Goal: Navigation & Orientation: Find specific page/section

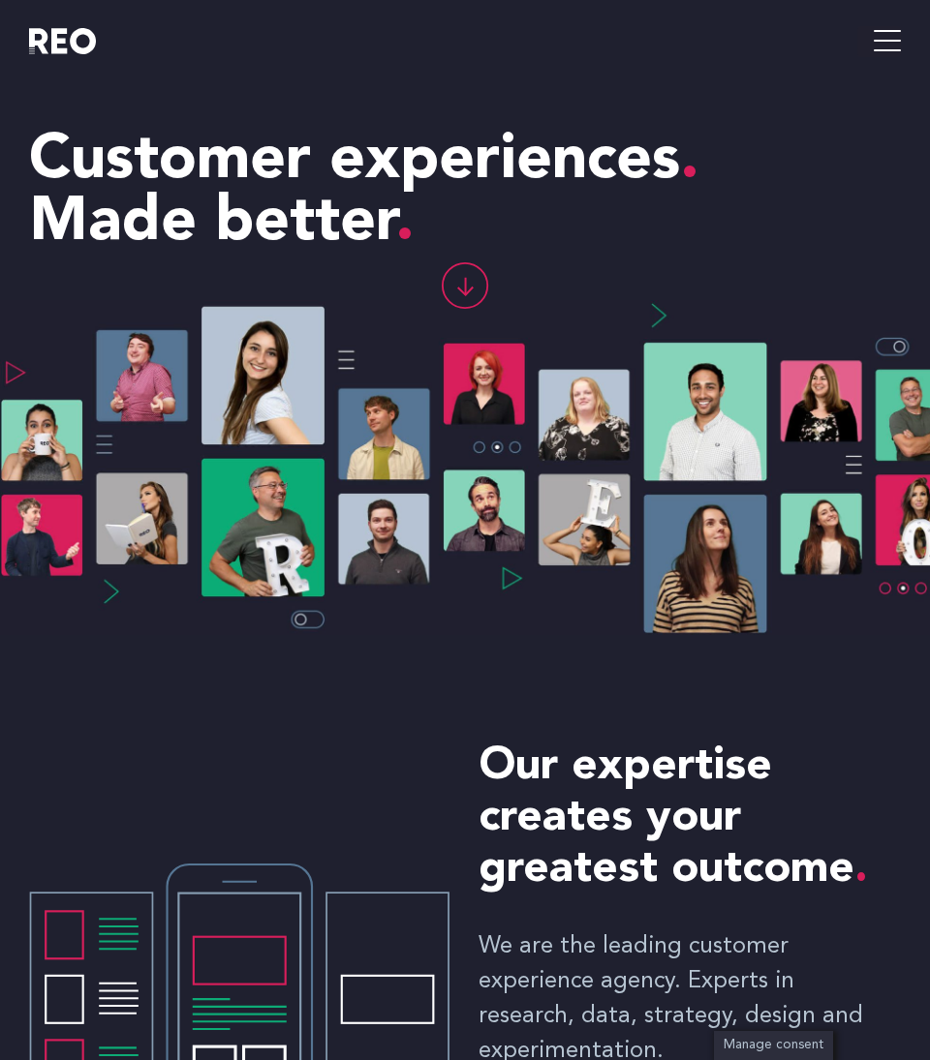
click at [884, 58] on div "Home About About us REO is a customer experience agency. We are an eclectic mix…" at bounding box center [683, 41] width 436 height 82
click at [877, 31] on icon "hamburger-icon" at bounding box center [886, 41] width 27 height 31
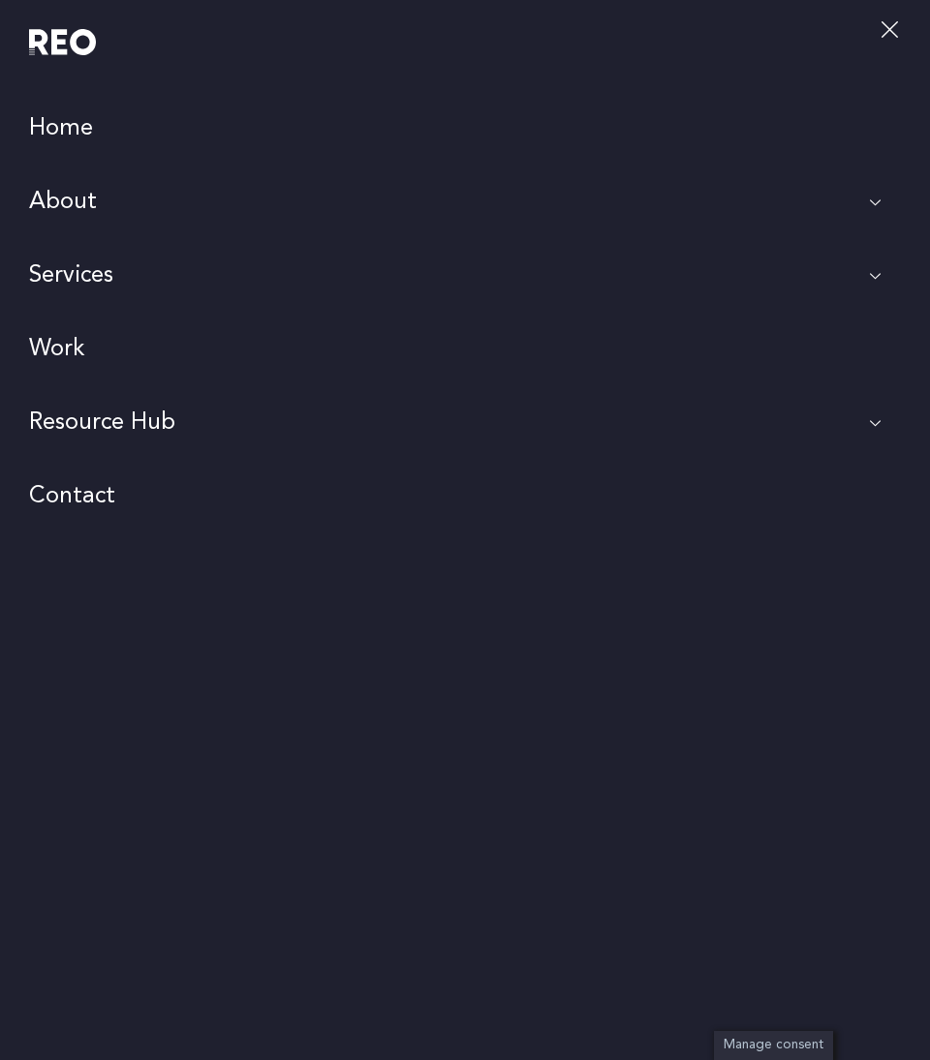
click at [91, 498] on link "Contact" at bounding box center [465, 497] width 930 height 74
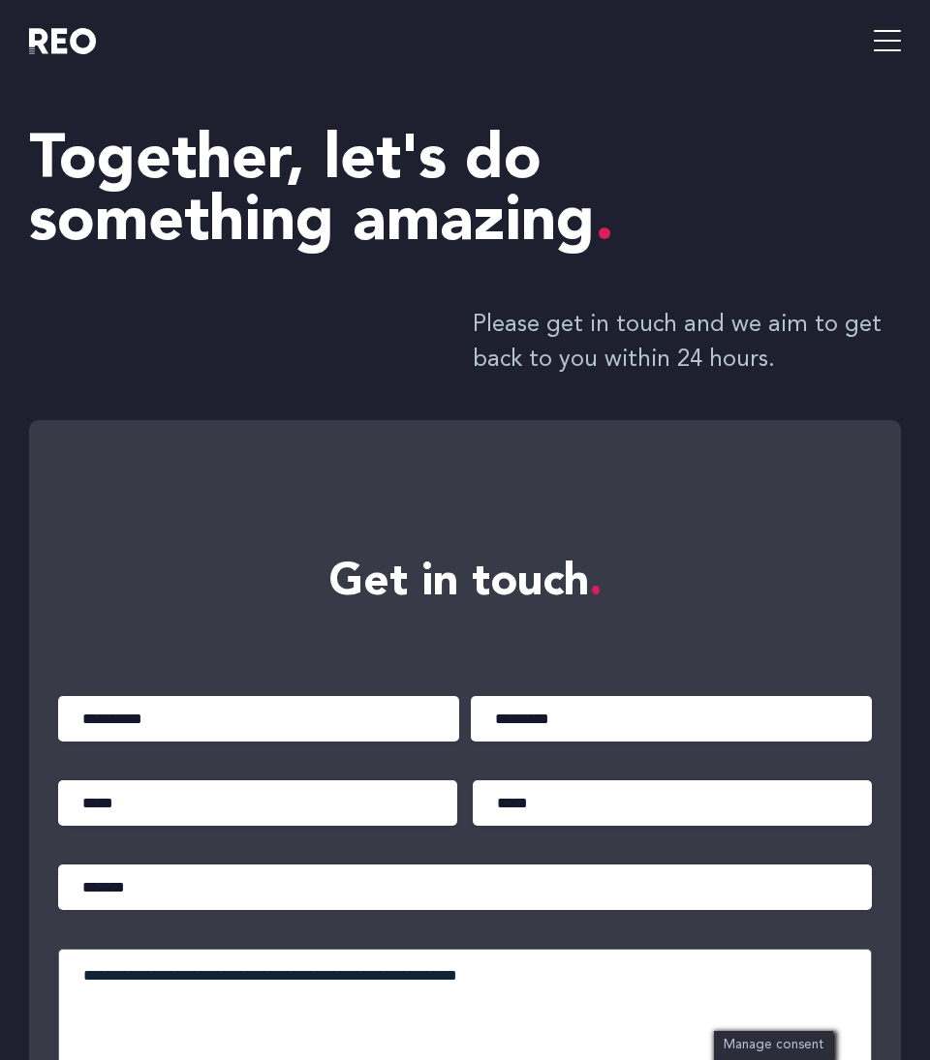
click at [54, 45] on e-page-transition at bounding box center [465, 530] width 930 height 1060
click at [54, 45] on img at bounding box center [62, 41] width 67 height 26
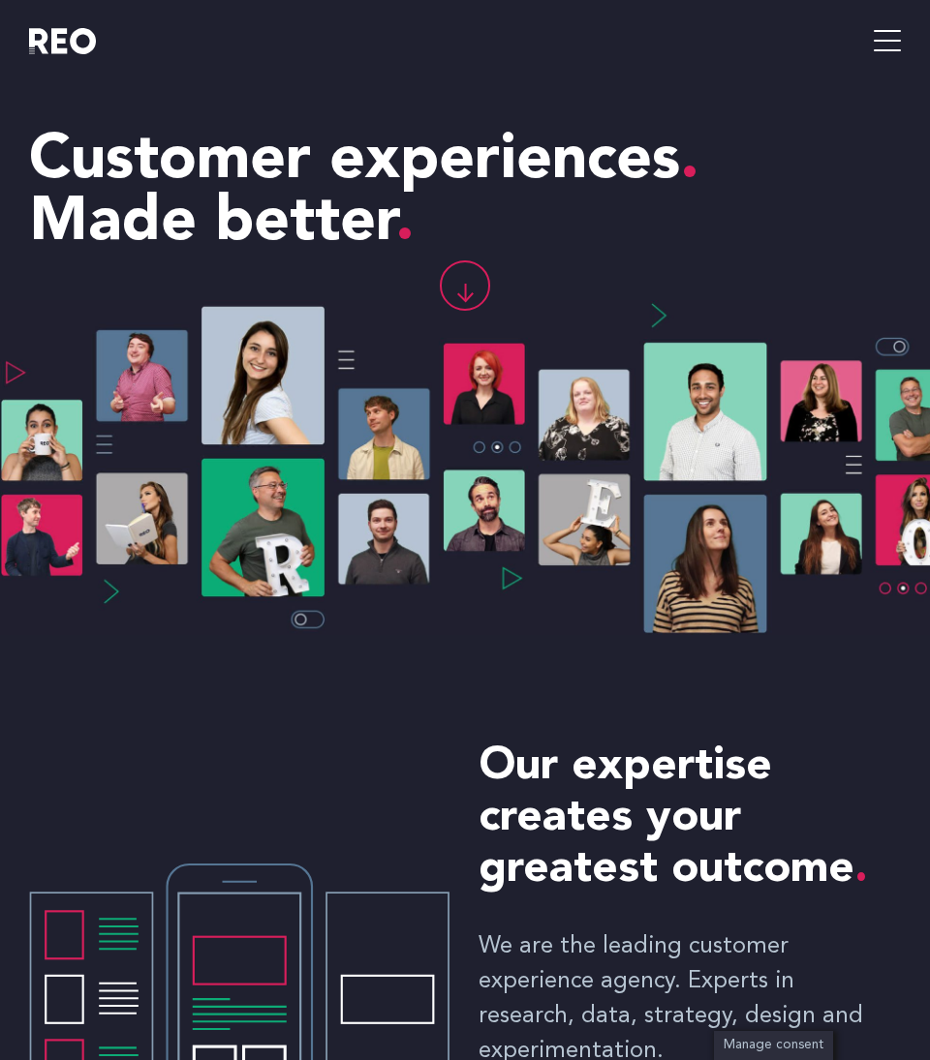
click at [895, 54] on icon "hamburger-icon" at bounding box center [886, 41] width 27 height 31
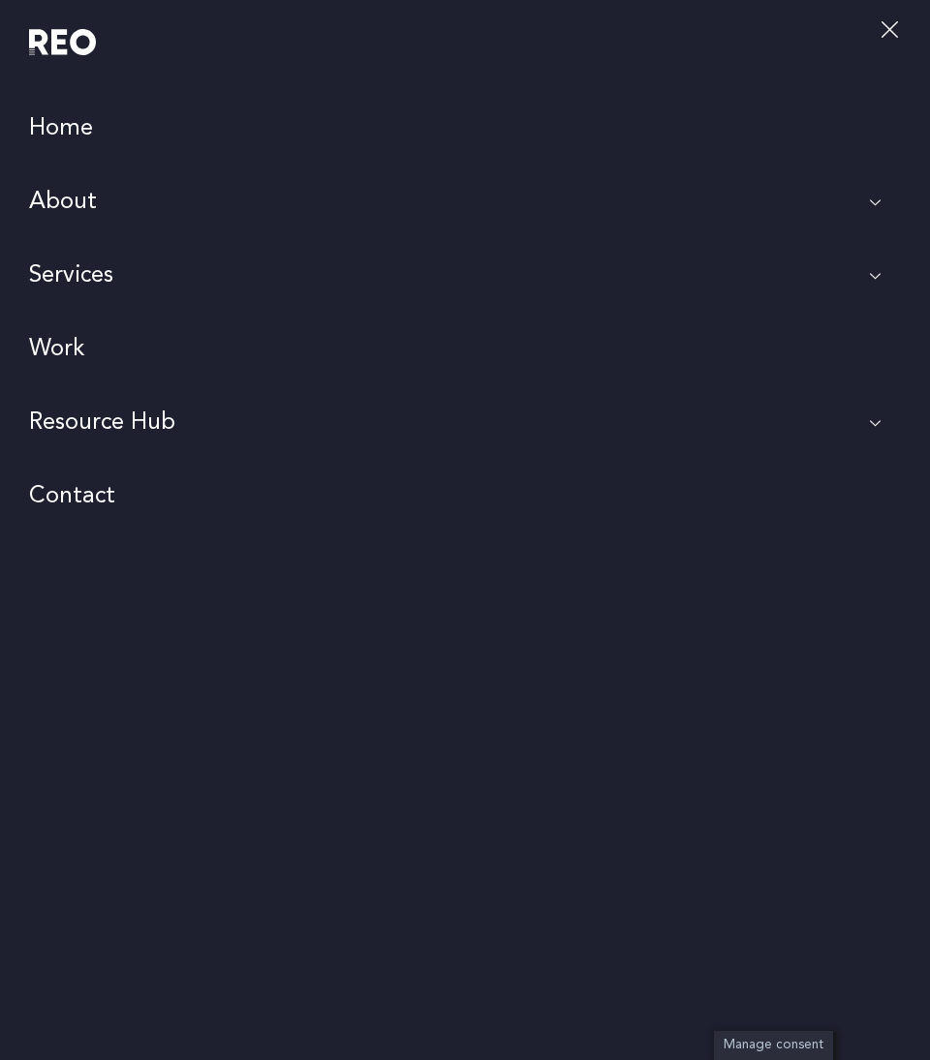
click at [115, 196] on link "About" at bounding box center [465, 203] width 930 height 74
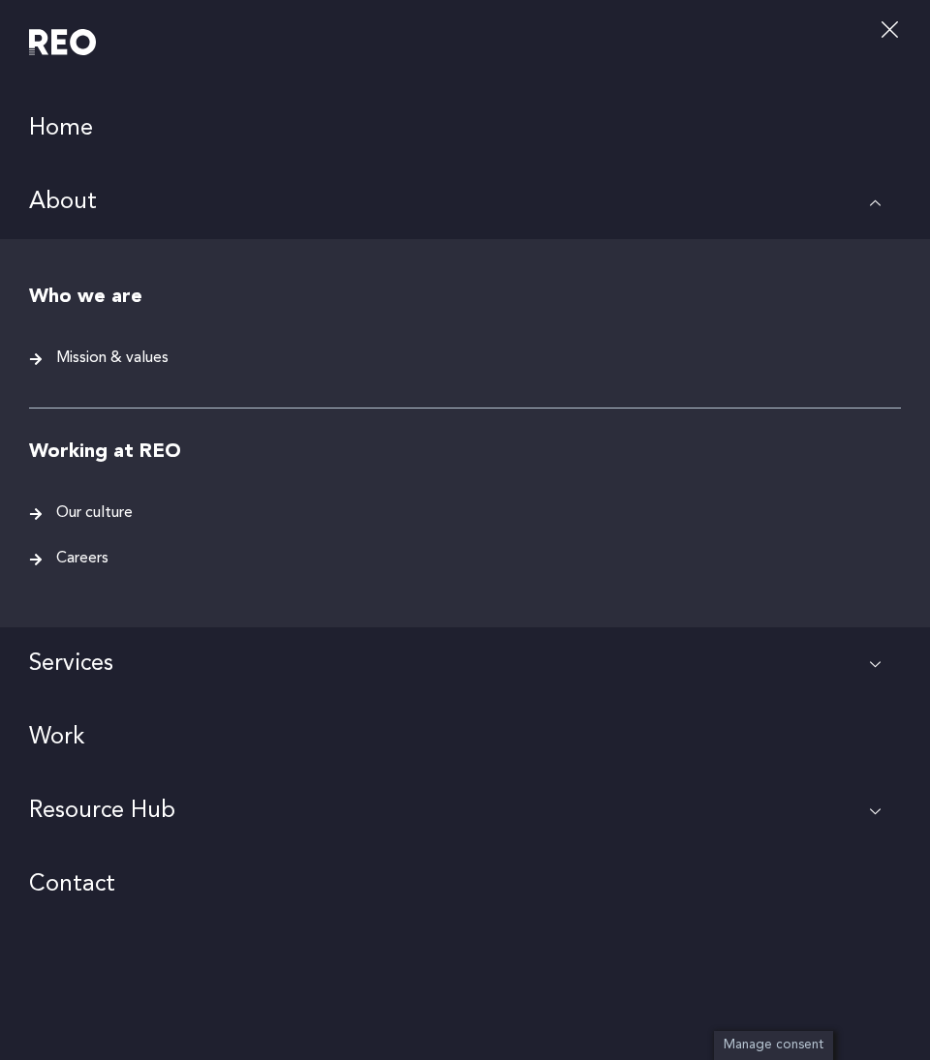
click at [83, 560] on span "Careers" at bounding box center [79, 559] width 57 height 26
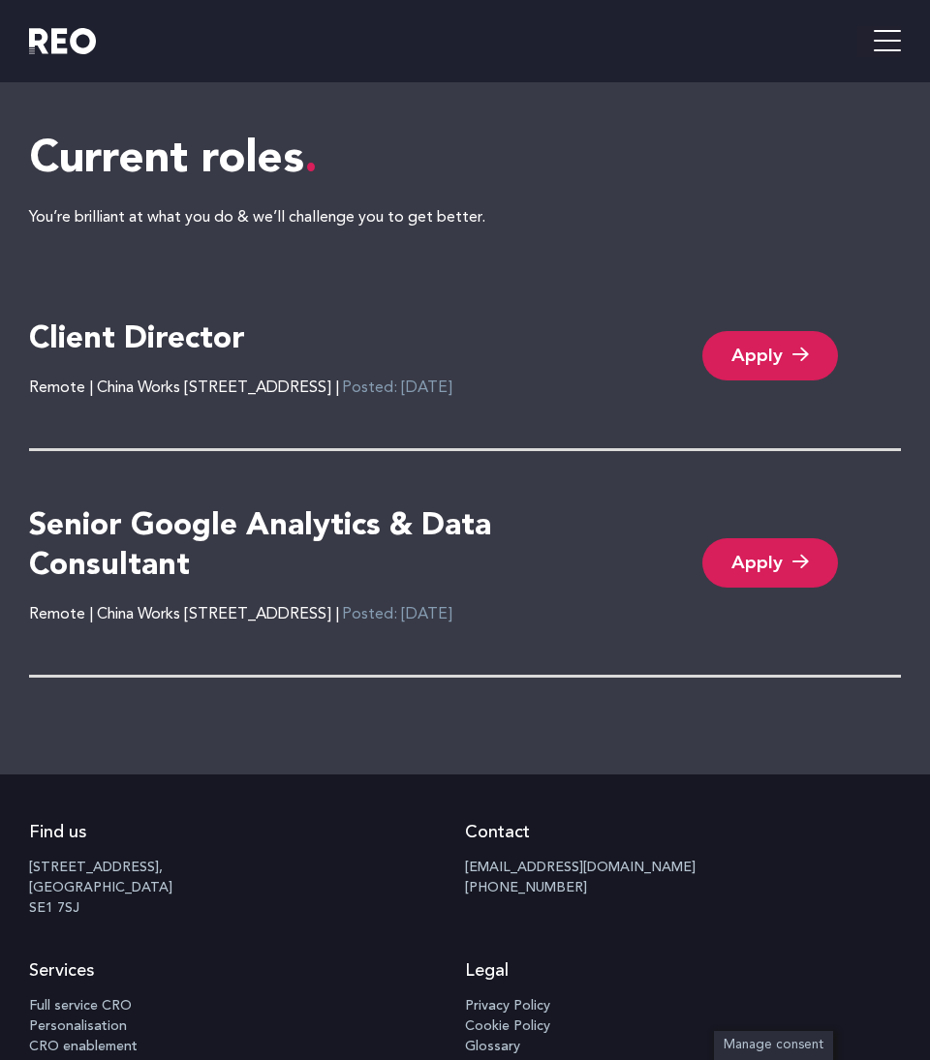
scroll to position [3725, 0]
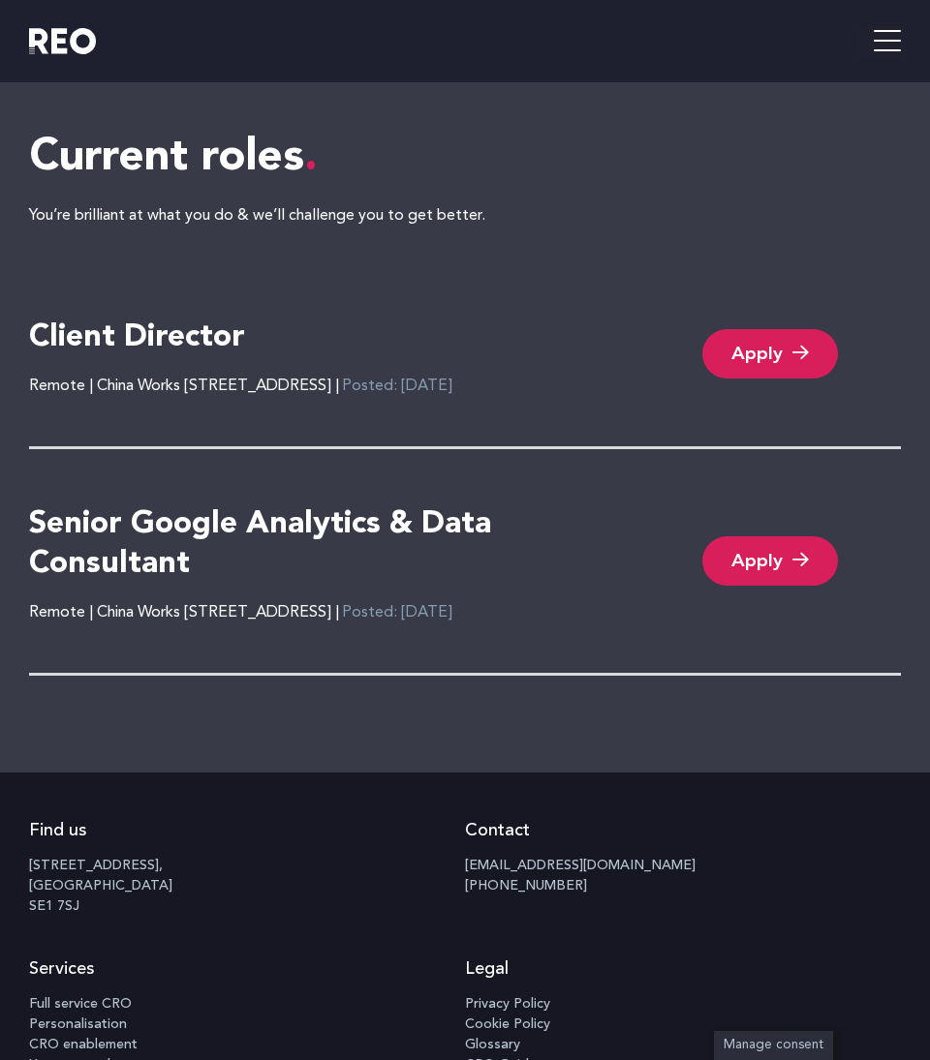
click at [165, 327] on h4 "Client Director" at bounding box center [137, 339] width 216 height 41
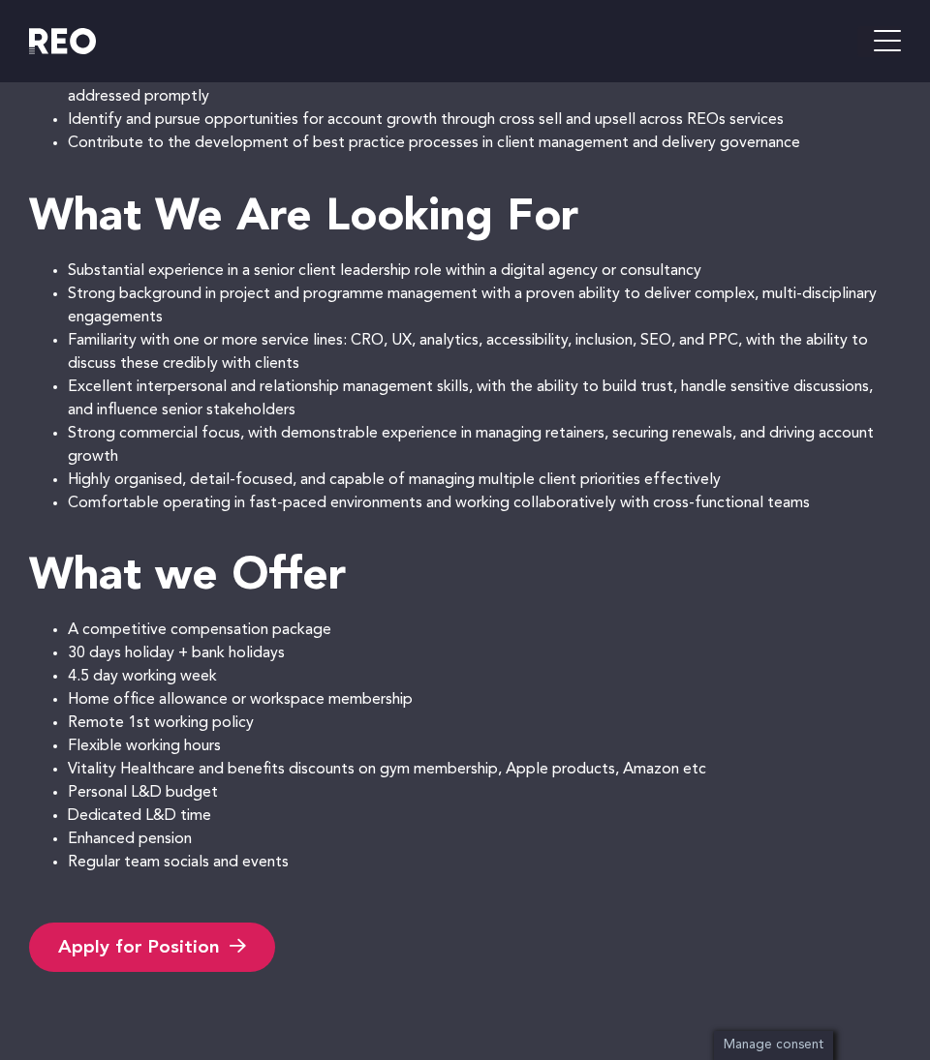
scroll to position [1182, 0]
